Goal: Check status: Check status

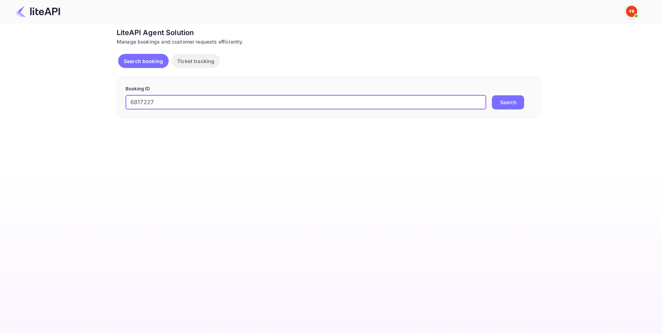
type input "6817227"
click at [501, 107] on button "Search" at bounding box center [508, 102] width 32 height 14
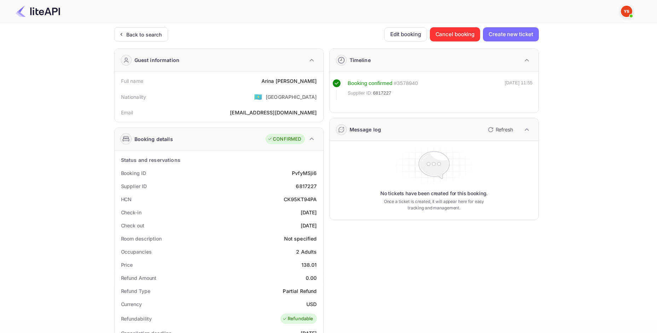
click at [297, 79] on div "[PERSON_NAME]" at bounding box center [289, 80] width 56 height 7
copy div "[PERSON_NAME]"
click at [308, 260] on div "Price 138.01" at bounding box center [218, 264] width 203 height 13
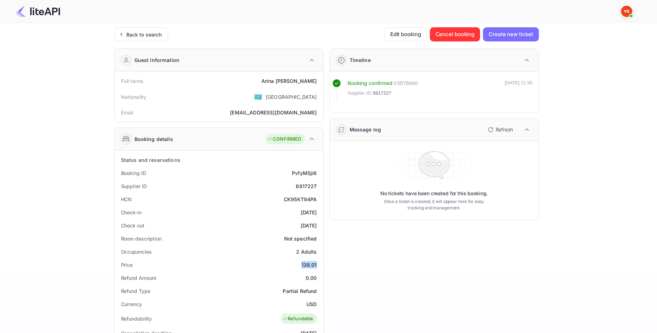
click at [308, 260] on div "Price 138.01" at bounding box center [218, 264] width 203 height 13
copy div "138.01"
click at [309, 261] on div "138.01" at bounding box center [309, 264] width 16 height 7
copy div "138.01"
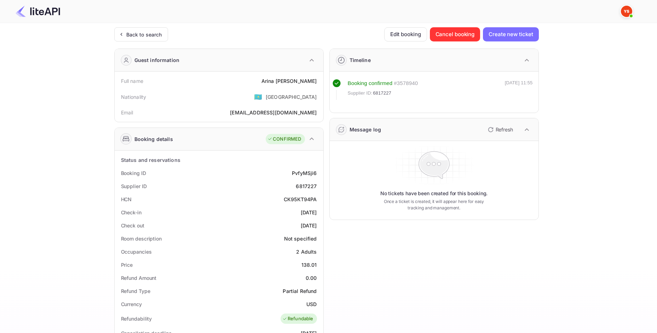
click at [312, 303] on div "USD" at bounding box center [311, 303] width 10 height 7
copy div "USD"
